Goal: Transaction & Acquisition: Download file/media

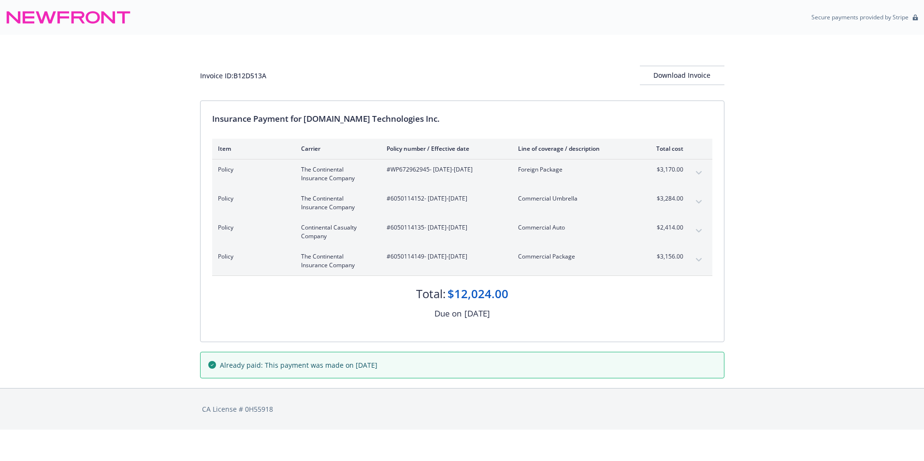
click at [696, 174] on icon "expand content" at bounding box center [699, 173] width 6 height 4
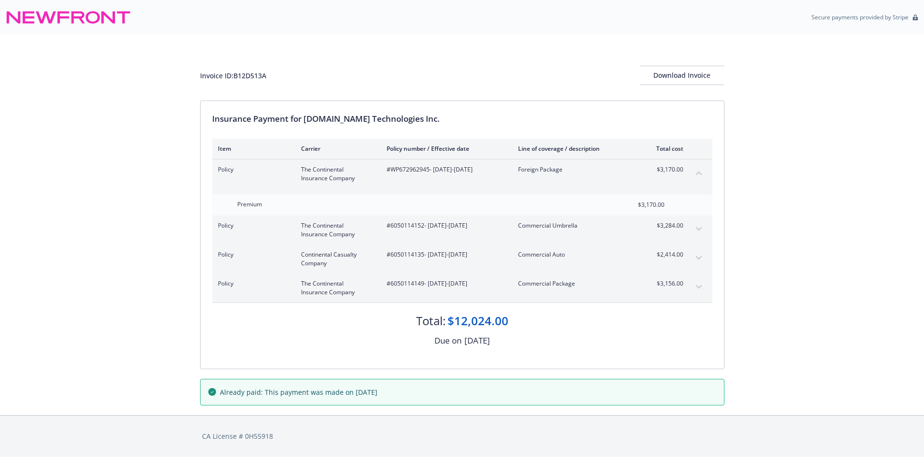
click at [697, 174] on icon "collapse content" at bounding box center [699, 173] width 6 height 3
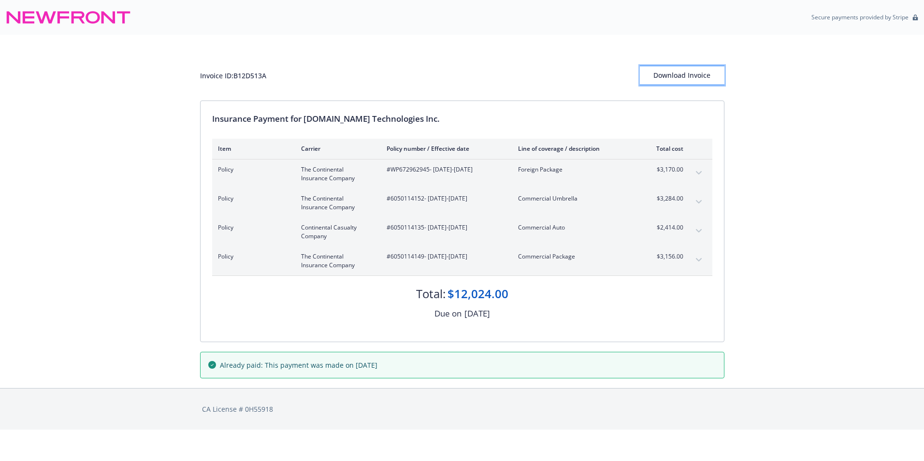
click at [695, 79] on div "Download Invoice" at bounding box center [682, 75] width 85 height 18
